Goal: Navigation & Orientation: Find specific page/section

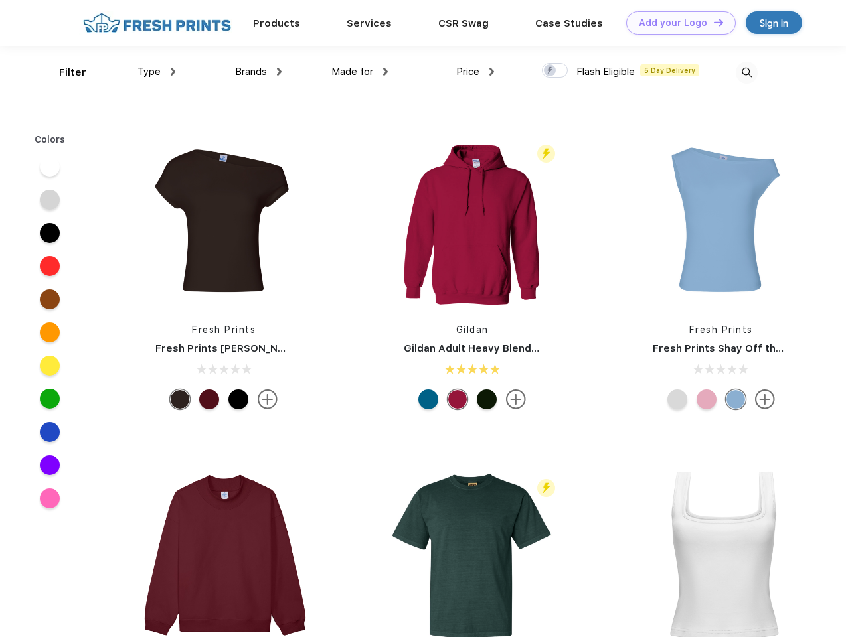
scroll to position [1, 0]
click at [676, 23] on link "Add your Logo Design Tool" at bounding box center [681, 22] width 110 height 23
click at [0, 0] on div "Design Tool" at bounding box center [0, 0] width 0 height 0
click at [712, 22] on link "Add your Logo Design Tool" at bounding box center [681, 22] width 110 height 23
click at [64, 72] on div "Filter" at bounding box center [72, 72] width 27 height 15
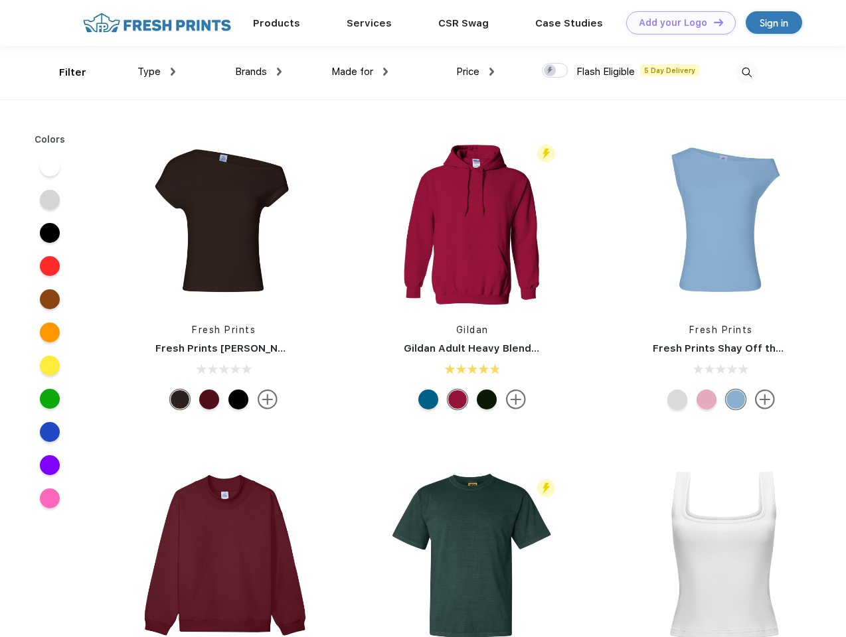
click at [157, 72] on span "Type" at bounding box center [148, 72] width 23 height 12
click at [258, 72] on span "Brands" at bounding box center [251, 72] width 32 height 12
click at [360, 72] on span "Made for" at bounding box center [352, 72] width 42 height 12
click at [475, 72] on span "Price" at bounding box center [467, 72] width 23 height 12
click at [555, 71] on div at bounding box center [555, 70] width 26 height 15
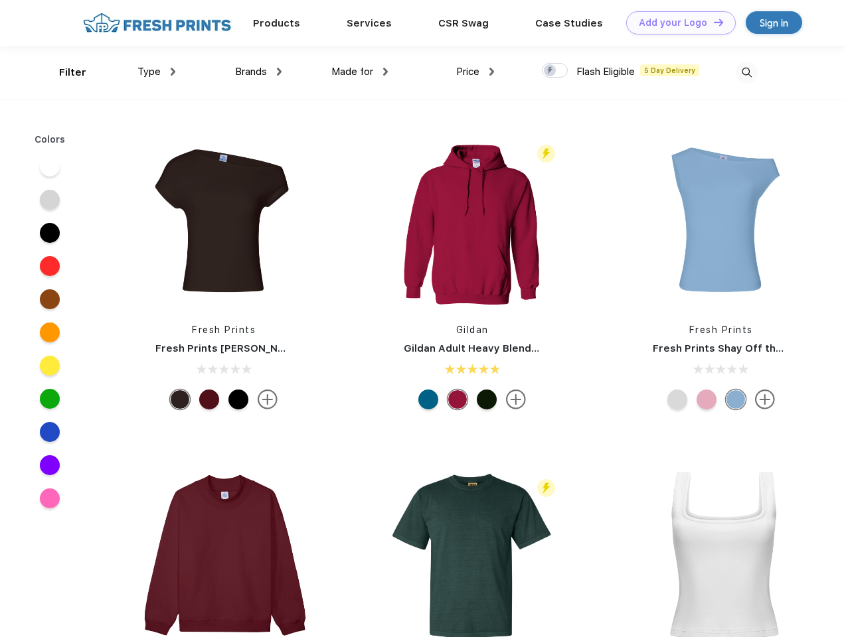
click at [550, 71] on input "checkbox" at bounding box center [546, 66] width 9 height 9
click at [746, 72] on img at bounding box center [746, 73] width 22 height 22
